Goal: Task Accomplishment & Management: Complete application form

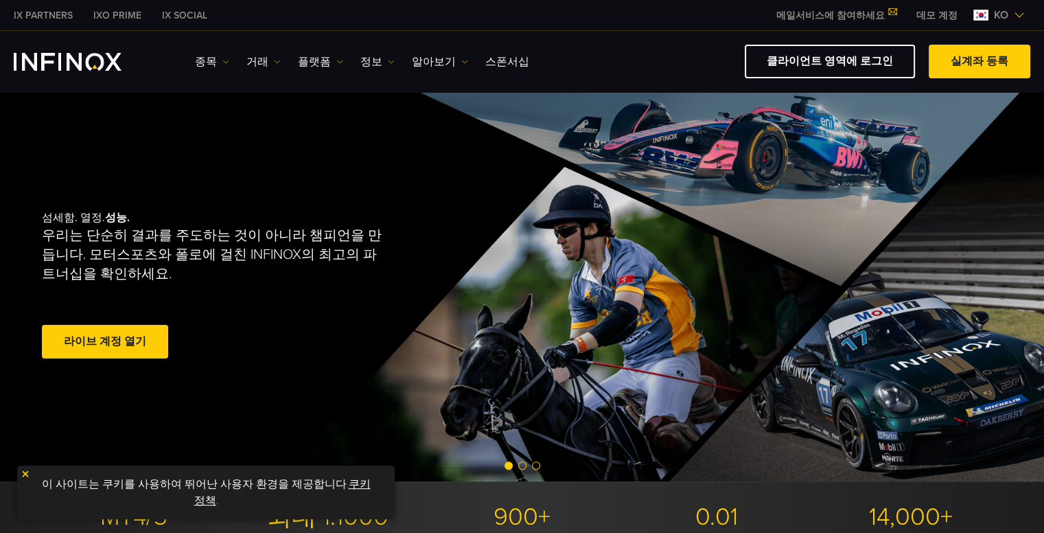
click at [1021, 14] on img at bounding box center [1019, 15] width 11 height 11
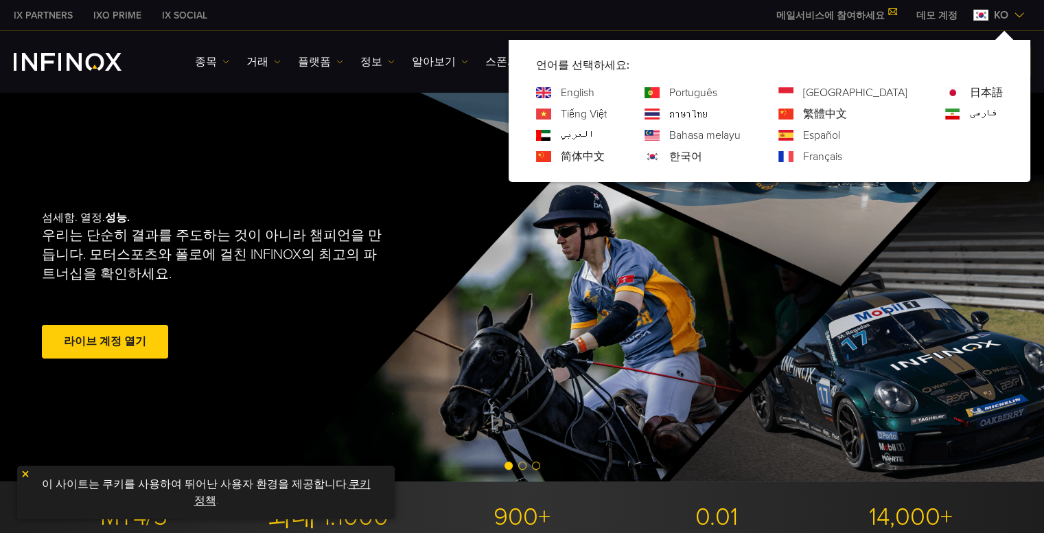
click at [1021, 14] on img at bounding box center [1019, 15] width 11 height 11
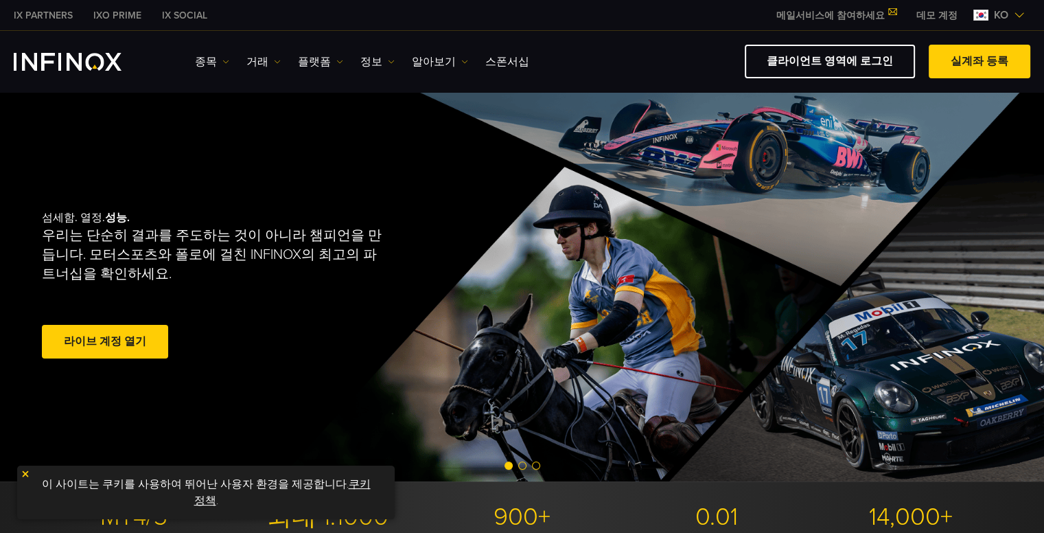
click at [744, 14] on div "IX PARTNERS IXO PRIME IX SOCIAL 메일서비스에 참여하세요 IX Daily와 투자 기회를 놓치지마세요! 지금 참여하세요!…" at bounding box center [522, 15] width 1017 height 30
click at [111, 345] on link "라이브 계정 열기" at bounding box center [105, 342] width 126 height 34
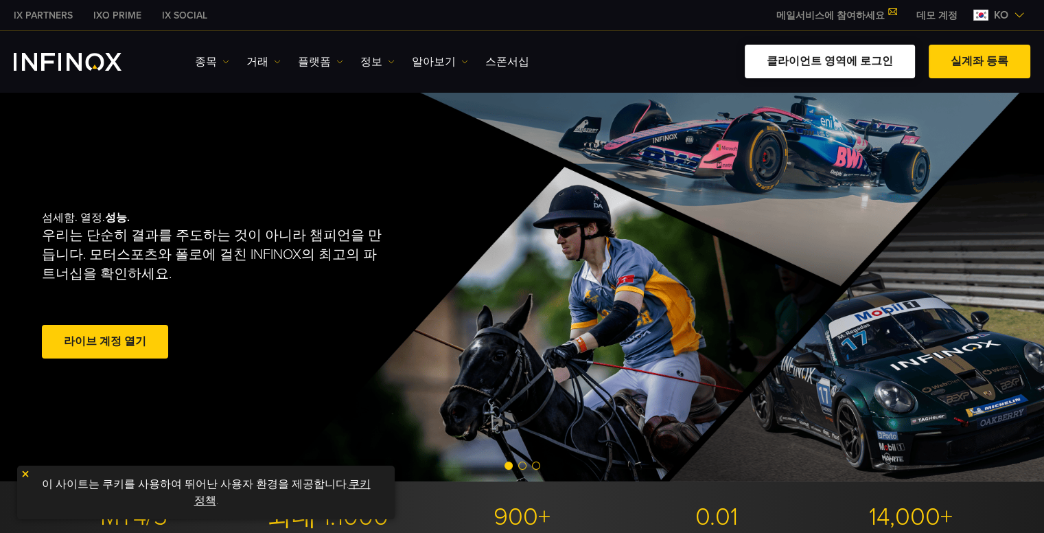
click at [854, 68] on link "클라이언트 영역에 로그인" at bounding box center [830, 62] width 170 height 34
